Goal: Entertainment & Leisure: Consume media (video, audio)

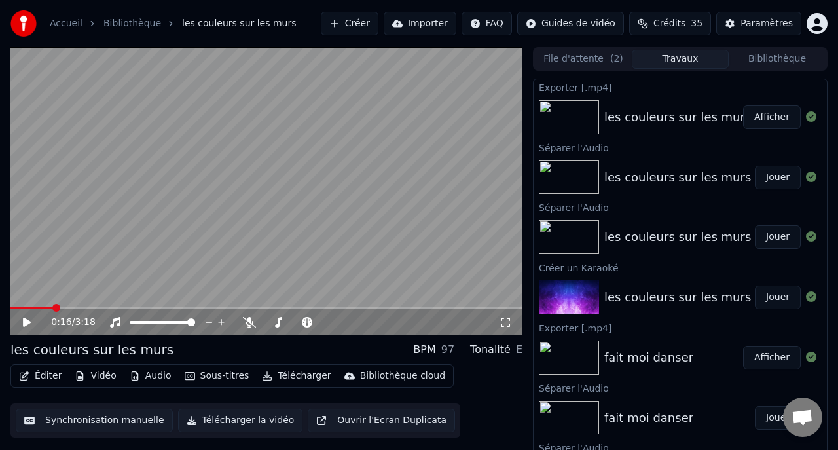
scroll to position [11, 0]
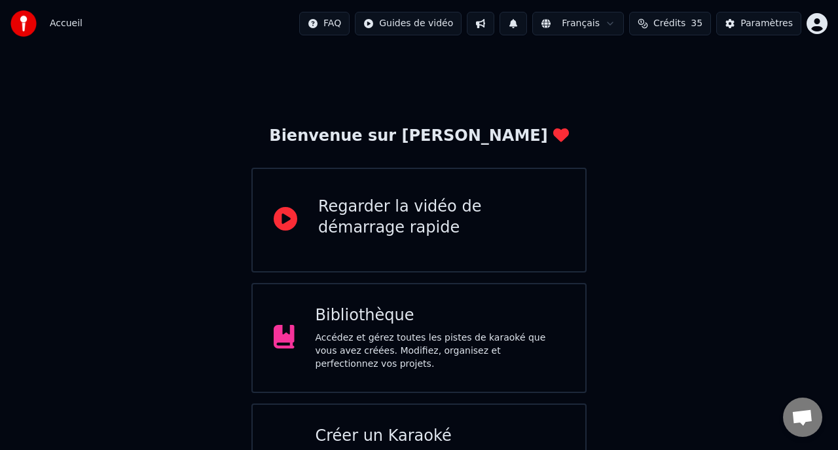
click at [452, 318] on div "Bibliothèque" at bounding box center [439, 315] width 249 height 21
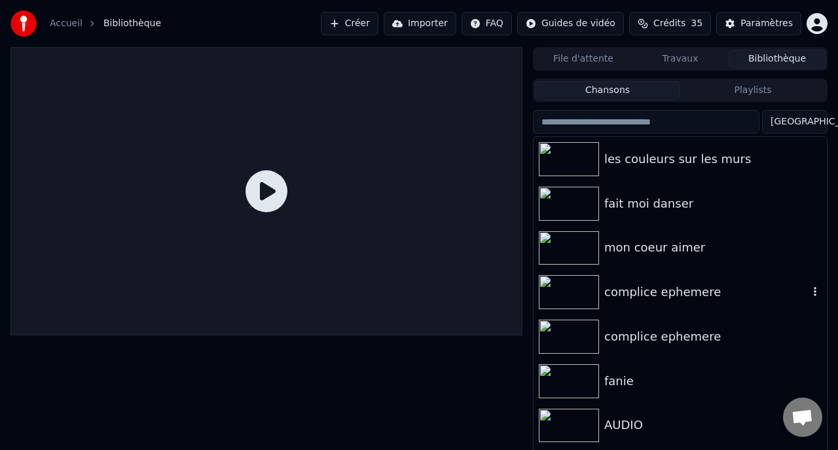
click at [581, 291] on img at bounding box center [569, 292] width 60 height 34
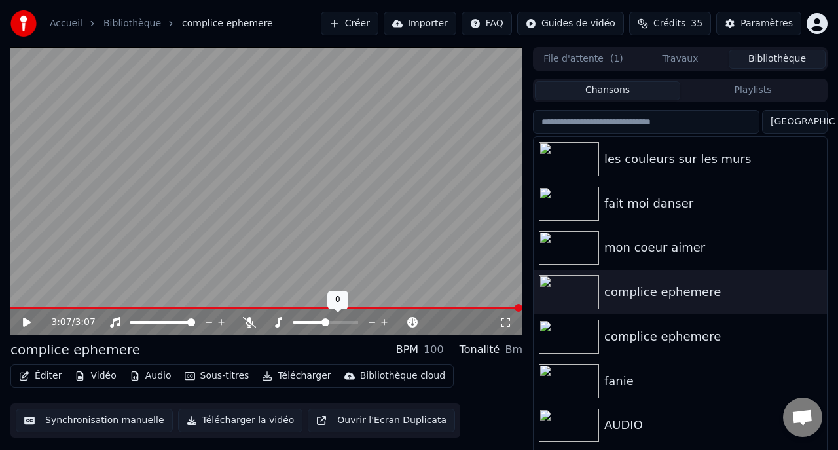
click at [373, 321] on icon at bounding box center [372, 321] width 12 height 13
click at [27, 323] on icon at bounding box center [27, 321] width 8 height 9
click at [29, 321] on icon at bounding box center [27, 322] width 7 height 8
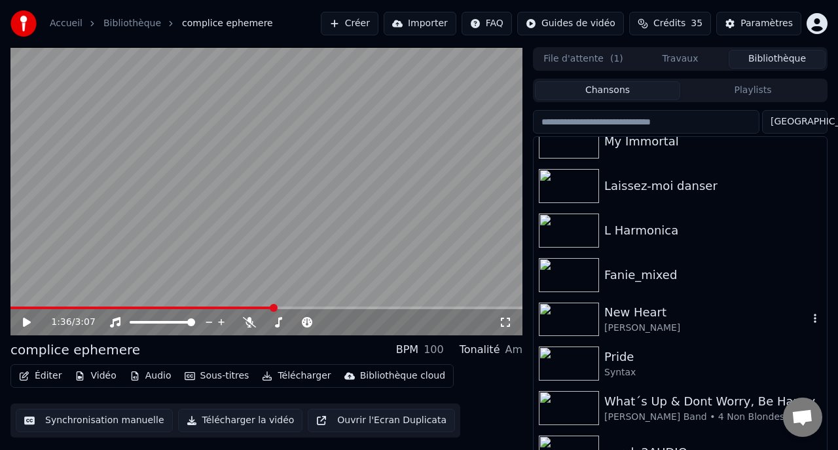
scroll to position [681, 0]
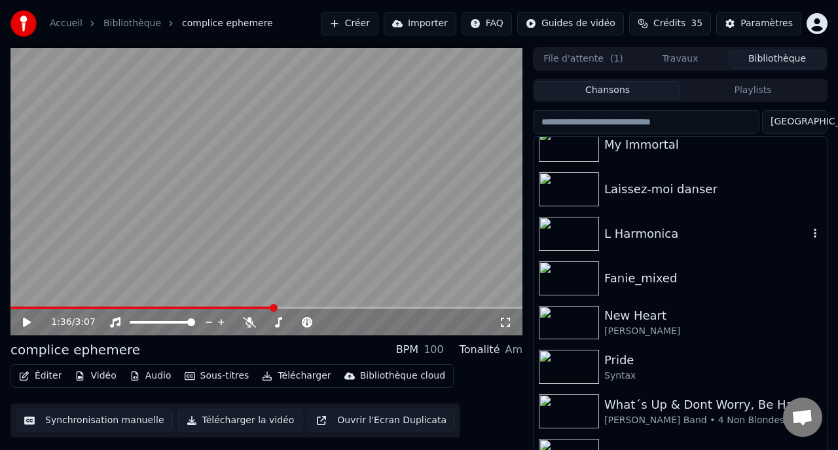
click at [634, 235] on div "L Harmonica" at bounding box center [706, 233] width 204 height 18
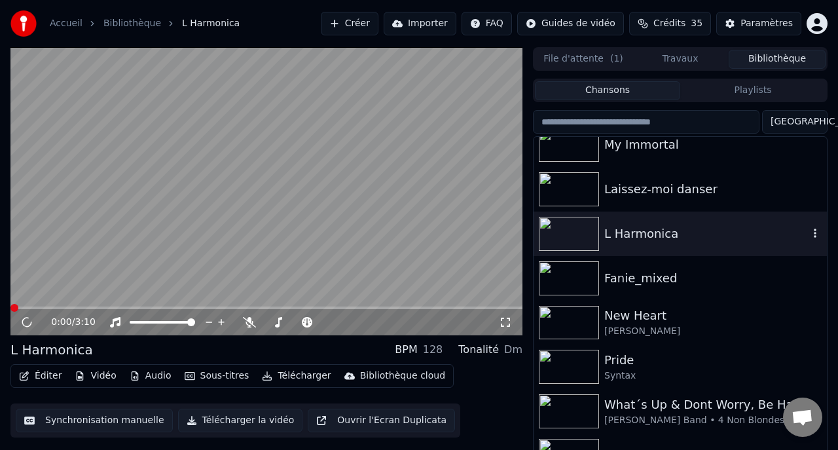
click at [634, 235] on div "L Harmonica" at bounding box center [706, 233] width 204 height 18
click at [26, 321] on icon at bounding box center [27, 322] width 7 height 8
